Goal: Task Accomplishment & Management: Manage account settings

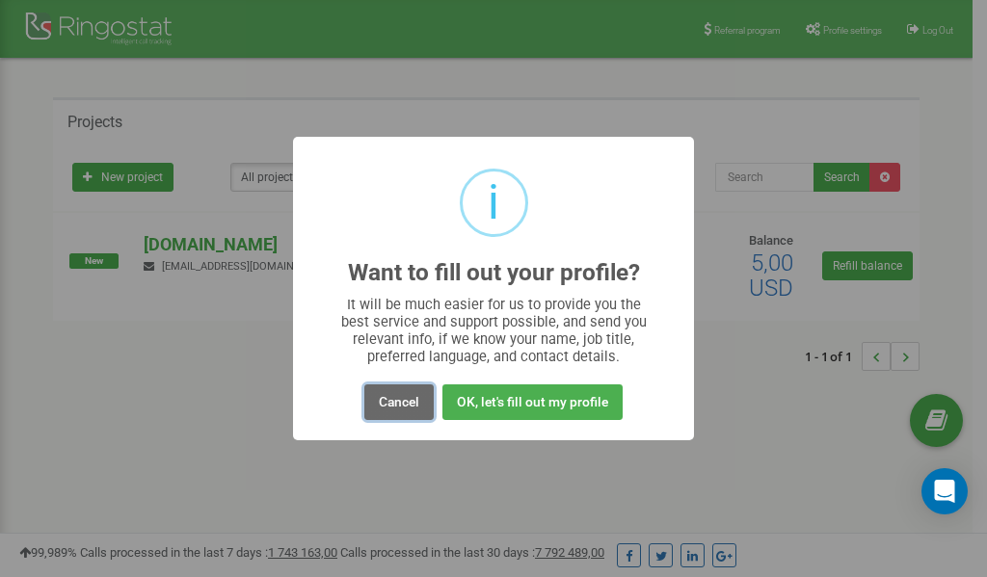
click at [400, 406] on button "Cancel" at bounding box center [398, 403] width 69 height 36
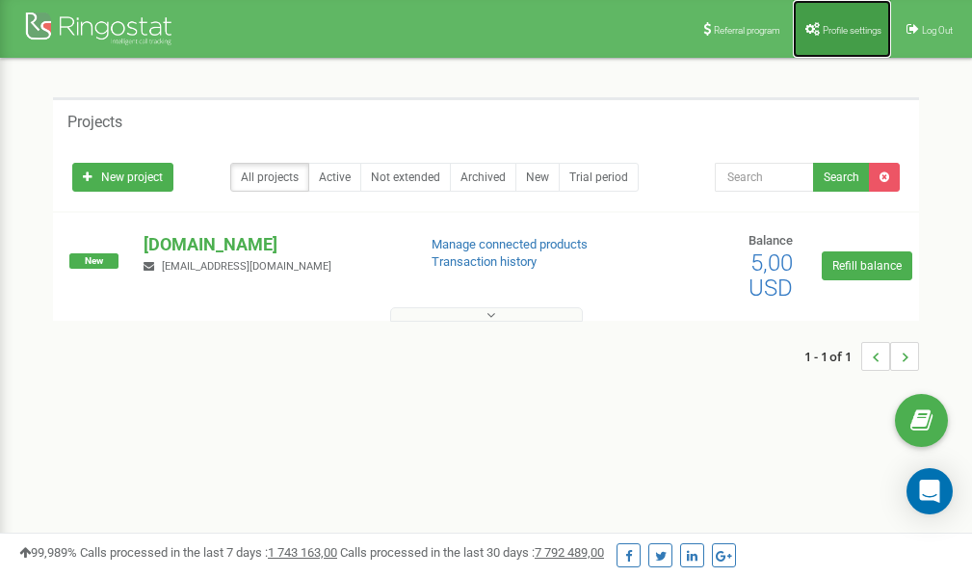
click at [838, 16] on link "Profile settings" at bounding box center [842, 29] width 98 height 58
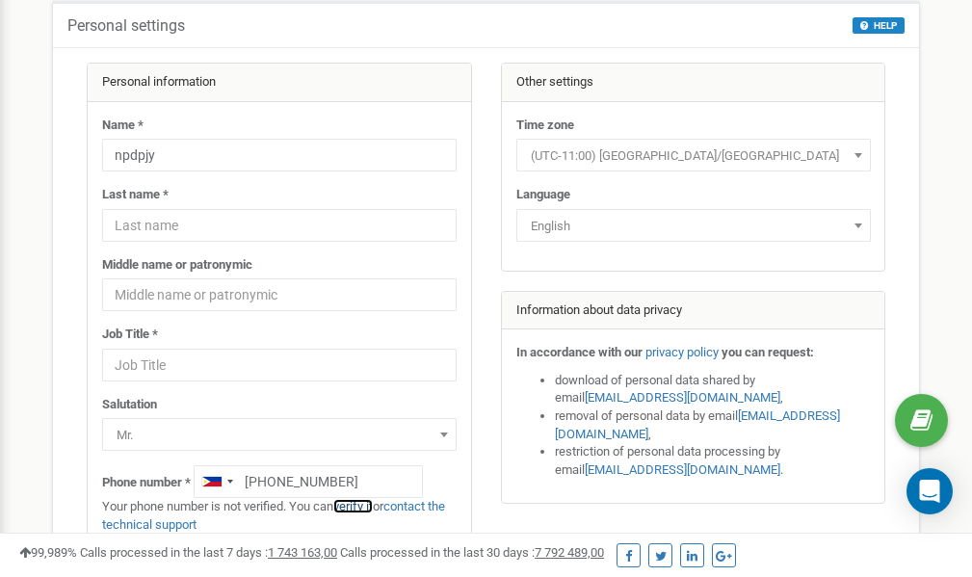
click at [364, 505] on link "verify it" at bounding box center [353, 506] width 40 height 14
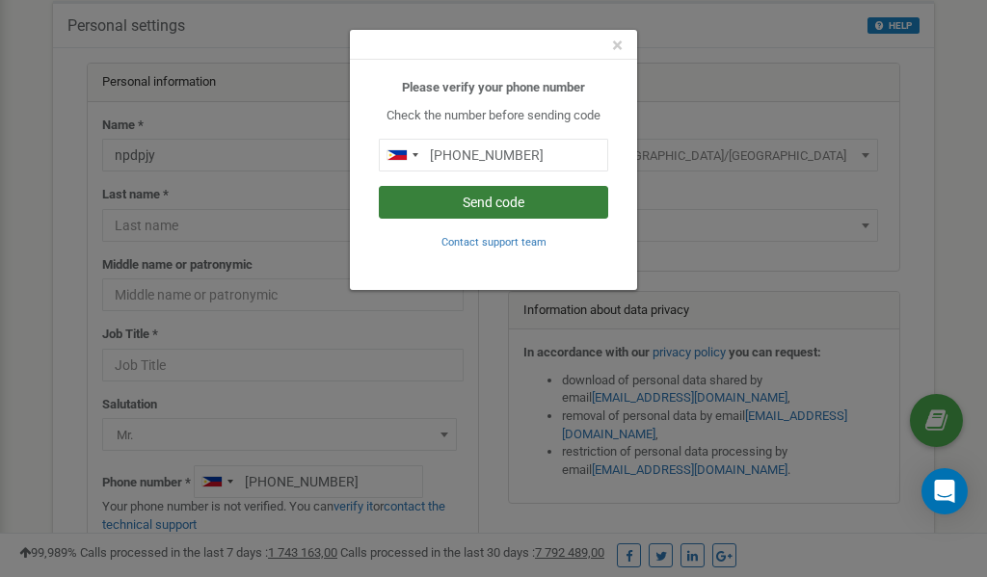
click at [495, 199] on button "Send code" at bounding box center [493, 202] width 229 height 33
